Goal: Information Seeking & Learning: Learn about a topic

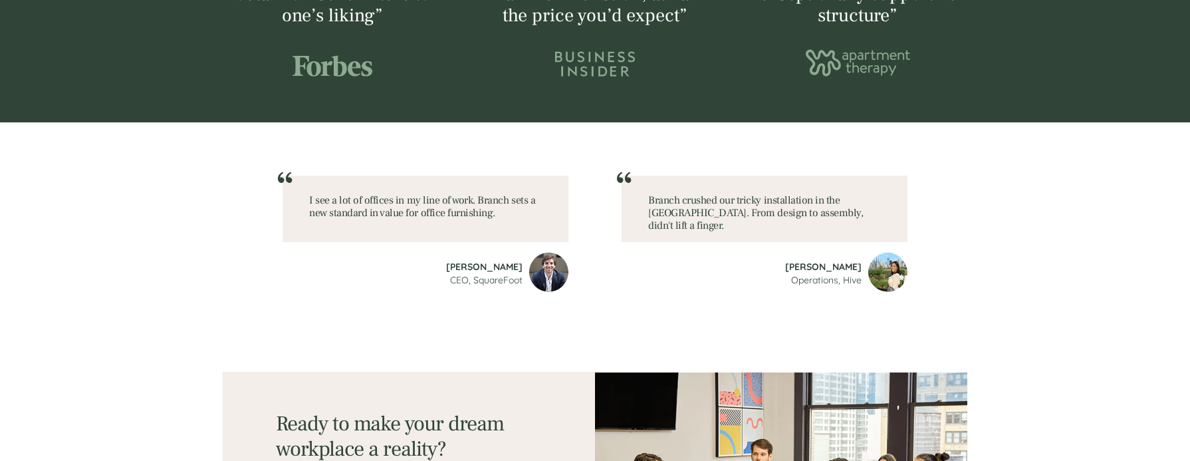
scroll to position [1437, 0]
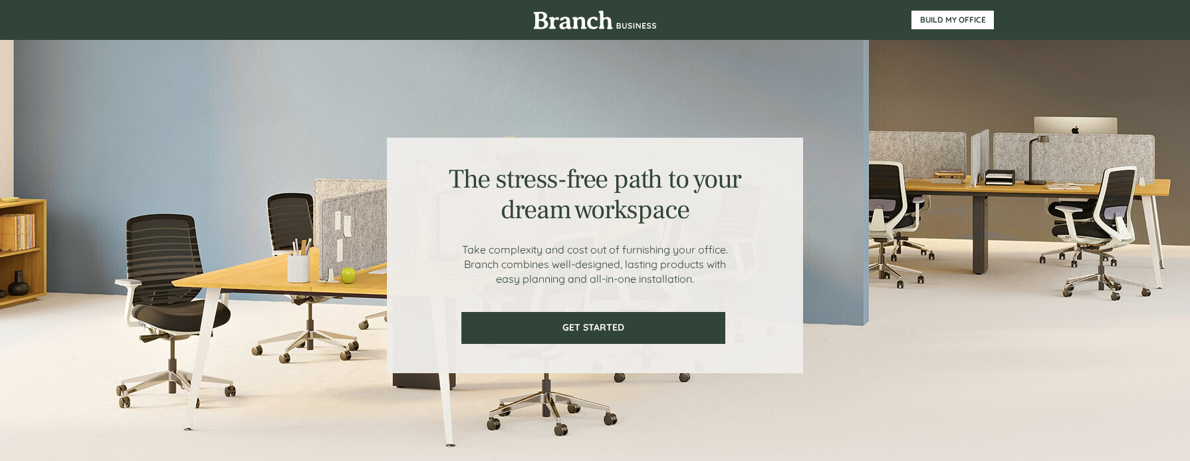
click at [584, 26] on img at bounding box center [595, 20] width 124 height 19
click at [604, 23] on img at bounding box center [595, 20] width 124 height 19
click at [935, 15] on span "BUILD MY OFFICE" at bounding box center [952, 19] width 81 height 9
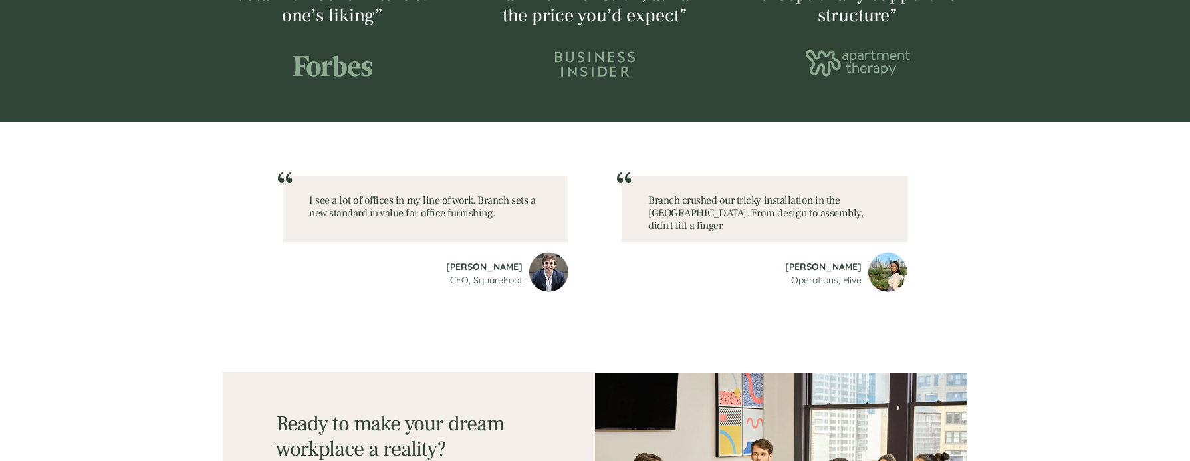
scroll to position [1836, 0]
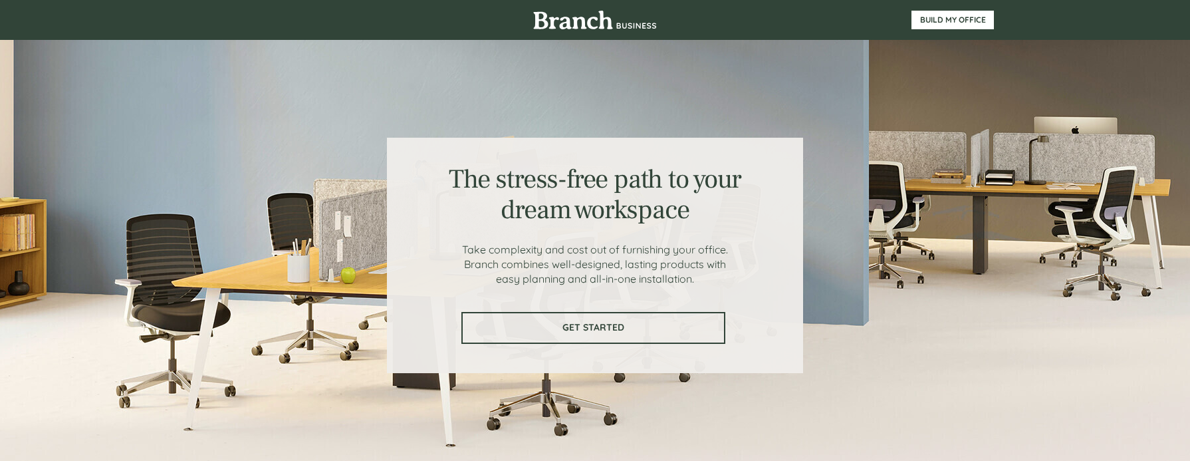
click at [565, 327] on span "GET STARTED" at bounding box center [593, 327] width 261 height 11
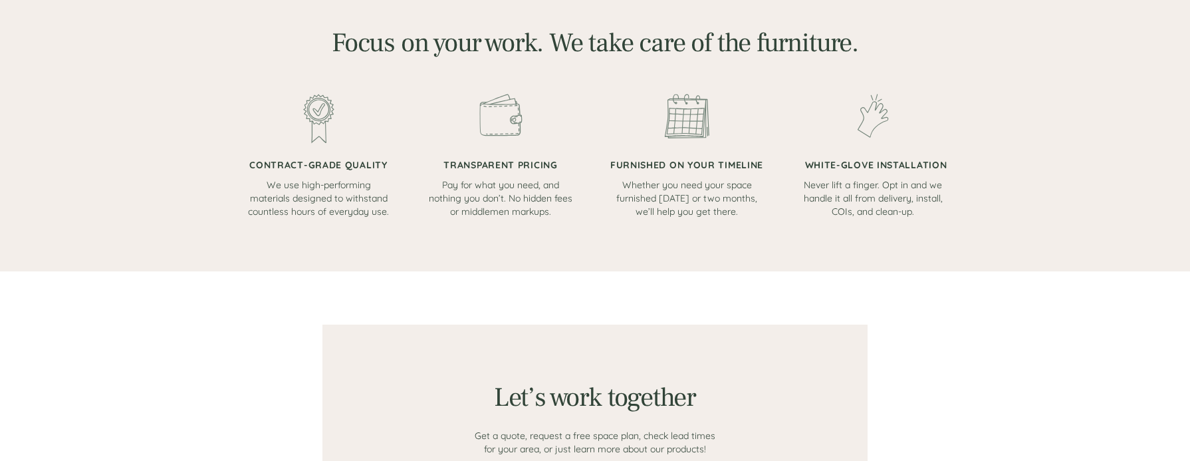
scroll to position [633, 0]
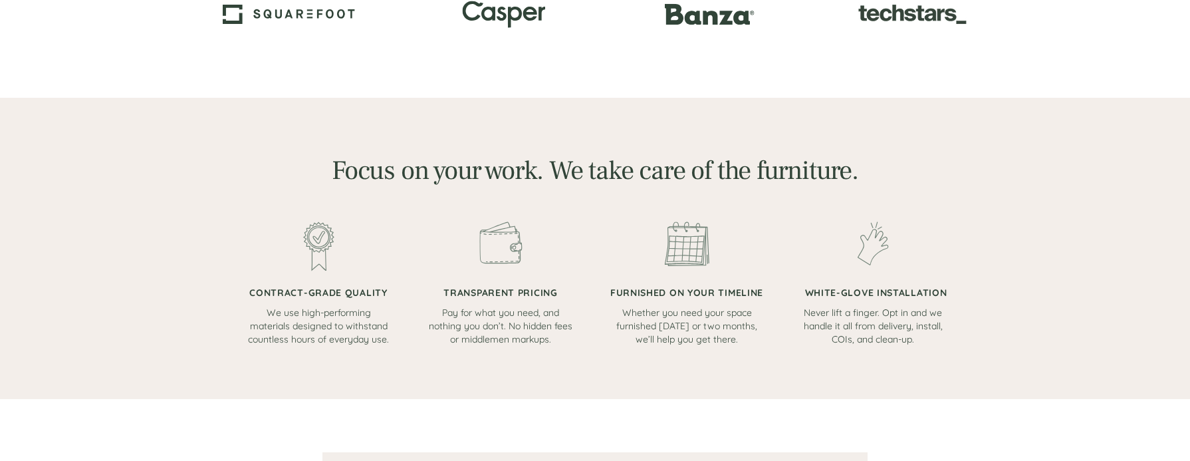
click at [295, 291] on span "CONTRACT-GRADE QUALITY" at bounding box center [318, 293] width 138 height 12
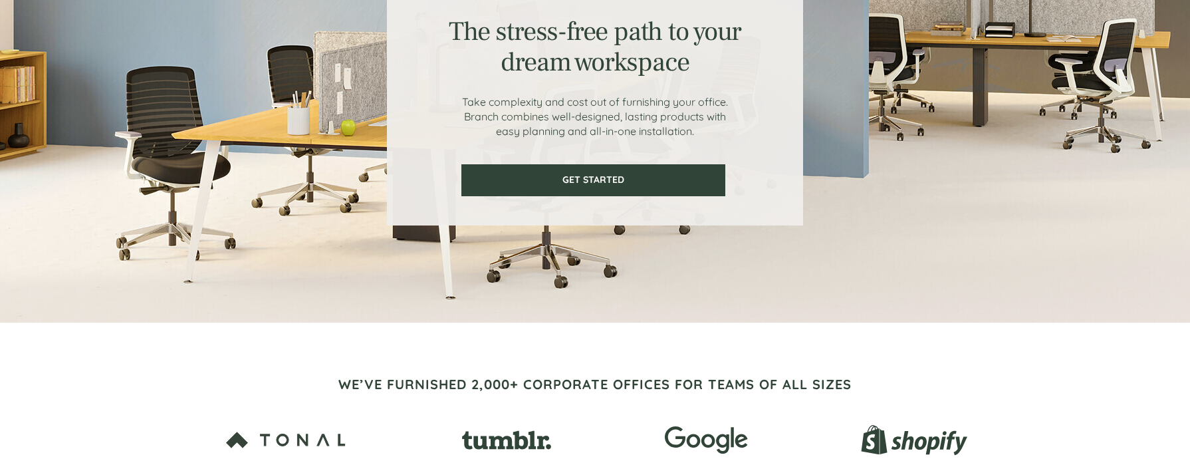
scroll to position [0, 0]
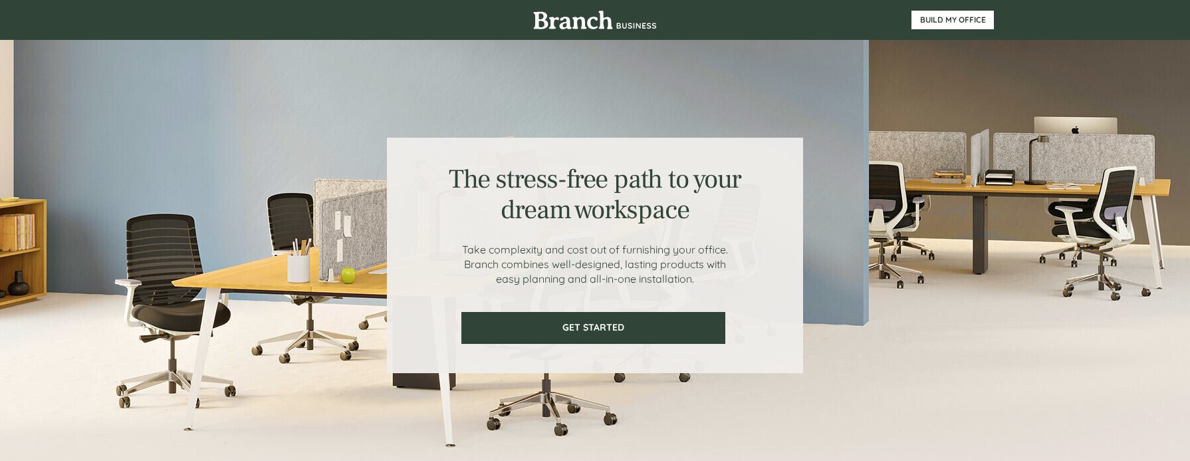
click at [567, 25] on img at bounding box center [595, 20] width 124 height 19
